Goal: Navigation & Orientation: Find specific page/section

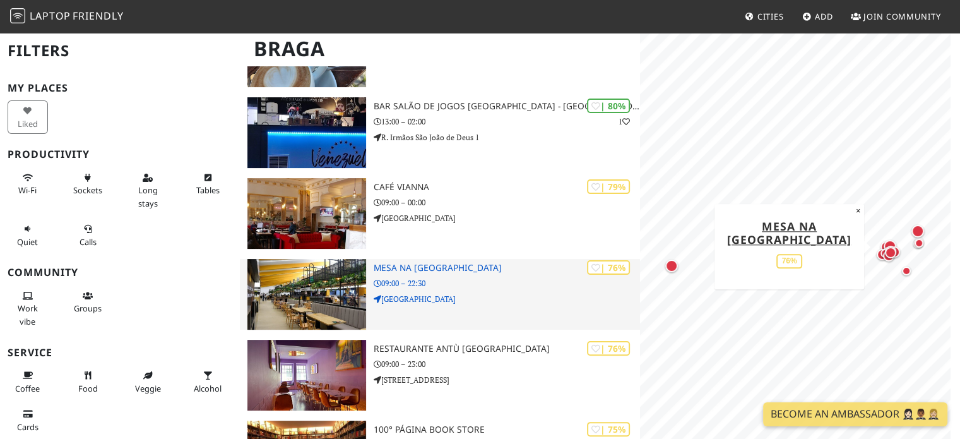
scroll to position [316, 0]
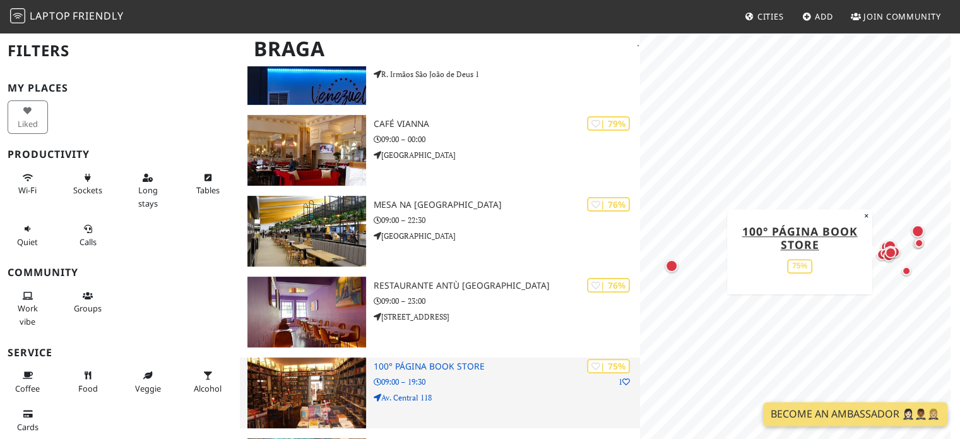
click at [326, 372] on img at bounding box center [306, 392] width 118 height 71
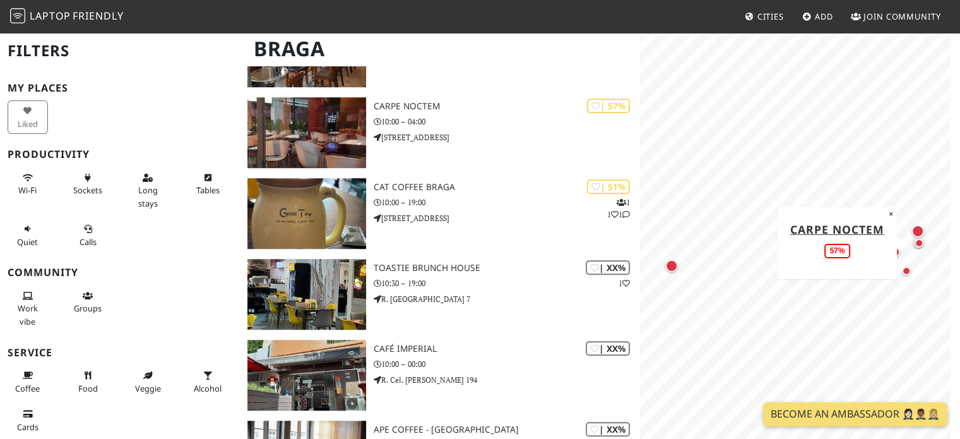
scroll to position [708, 0]
